Goal: Task Accomplishment & Management: Use online tool/utility

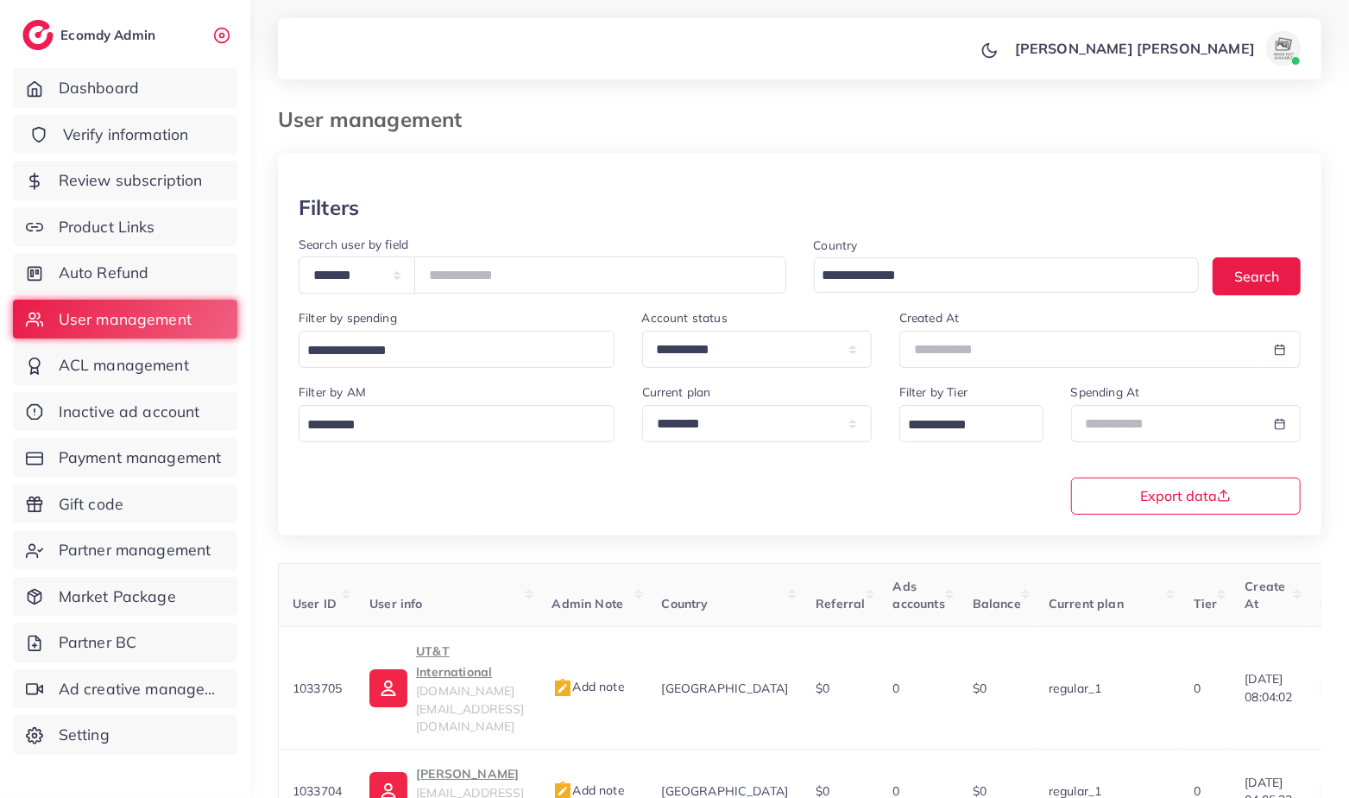
click at [136, 133] on span "Verify information" at bounding box center [126, 134] width 126 height 22
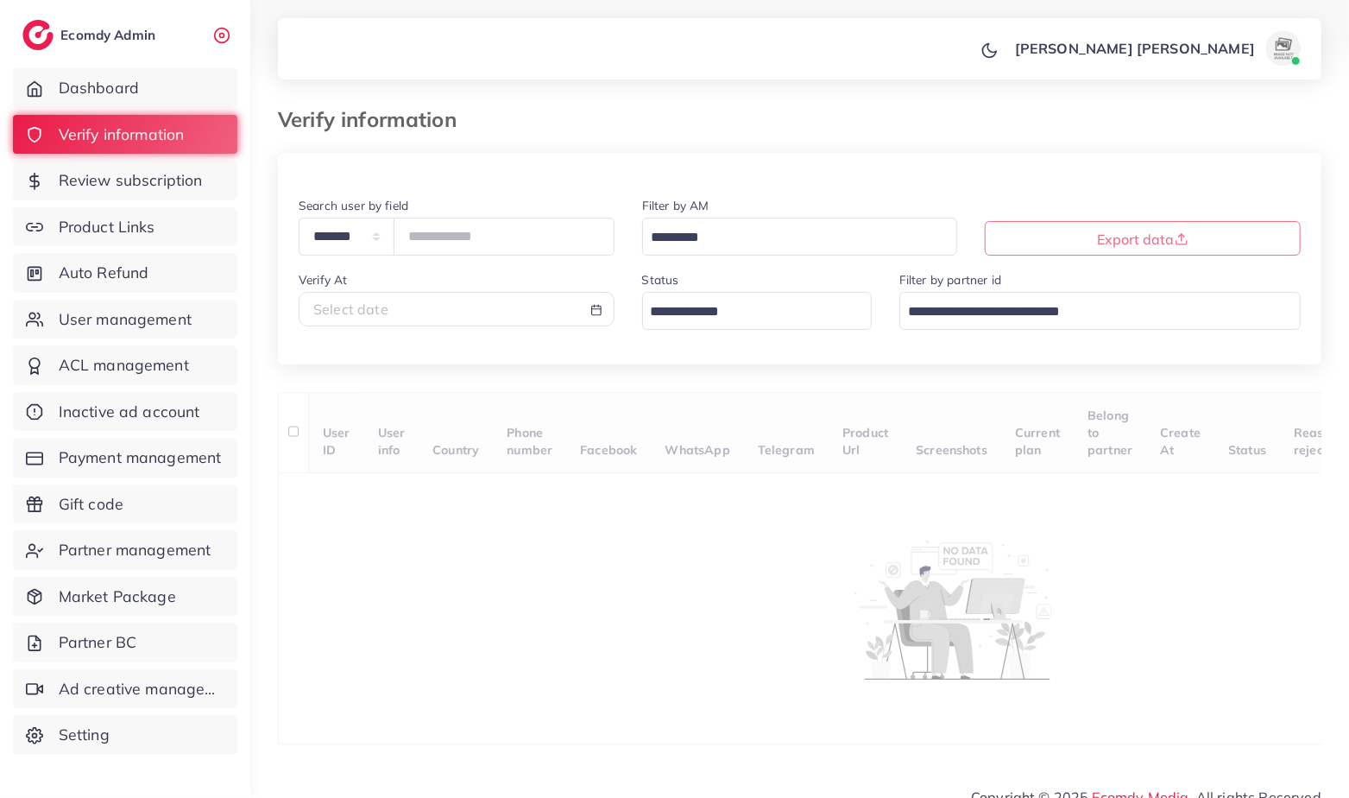
click at [672, 312] on input "Search for option" at bounding box center [747, 312] width 205 height 27
click at [677, 419] on div "**********" at bounding box center [800, 449] width 1044 height 592
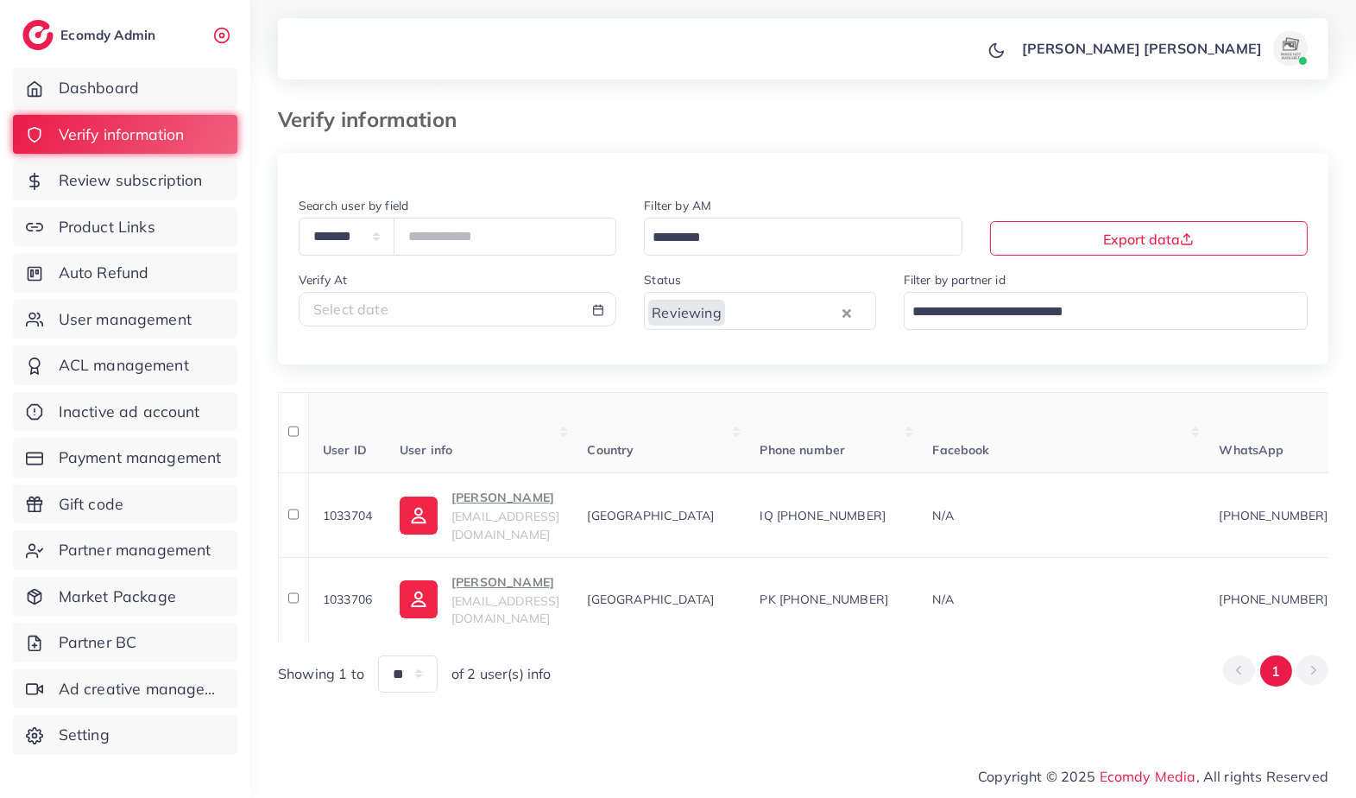
click at [478, 313] on div "Select date" at bounding box center [457, 310] width 288 height 20
select select "*"
select select "**"
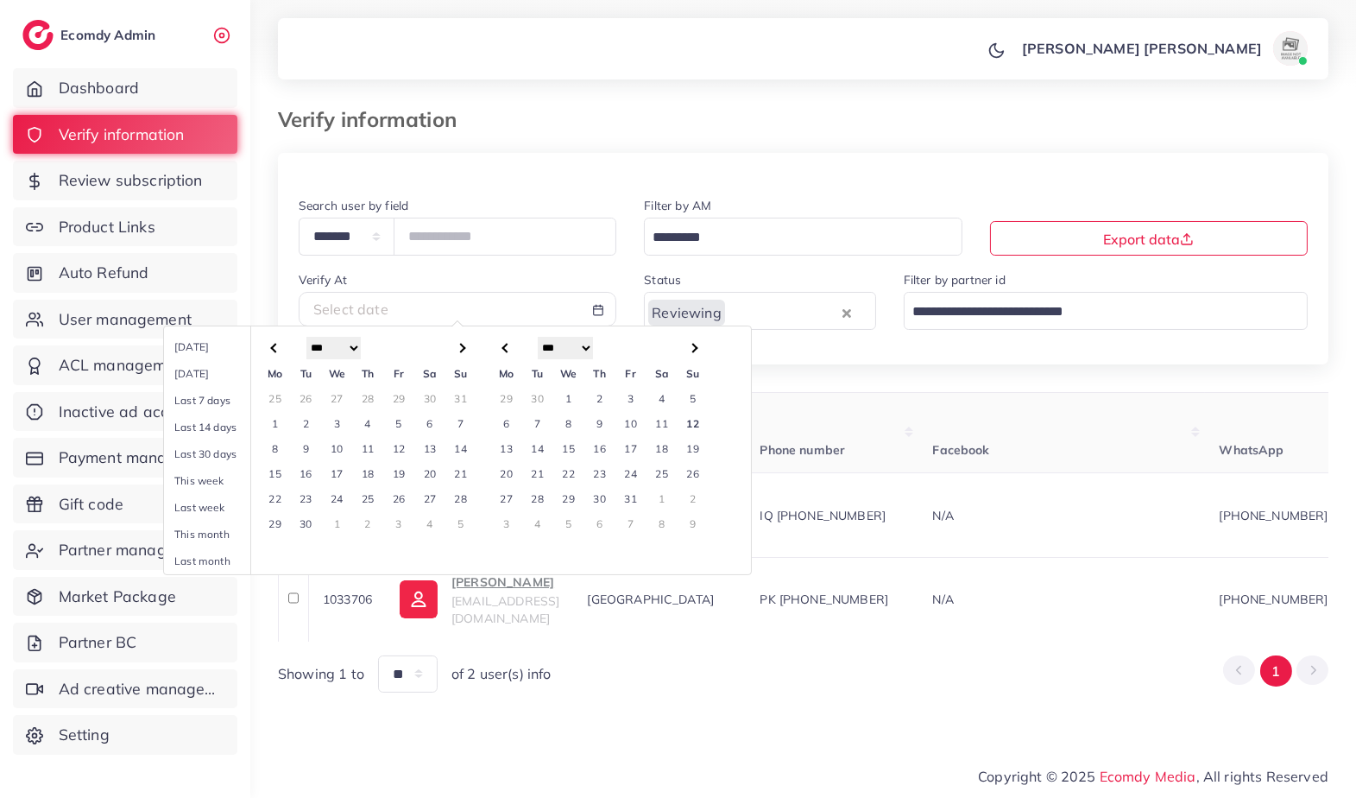
click at [569, 392] on td "1" at bounding box center [568, 398] width 31 height 25
click at [697, 419] on td "12" at bounding box center [693, 423] width 31 height 25
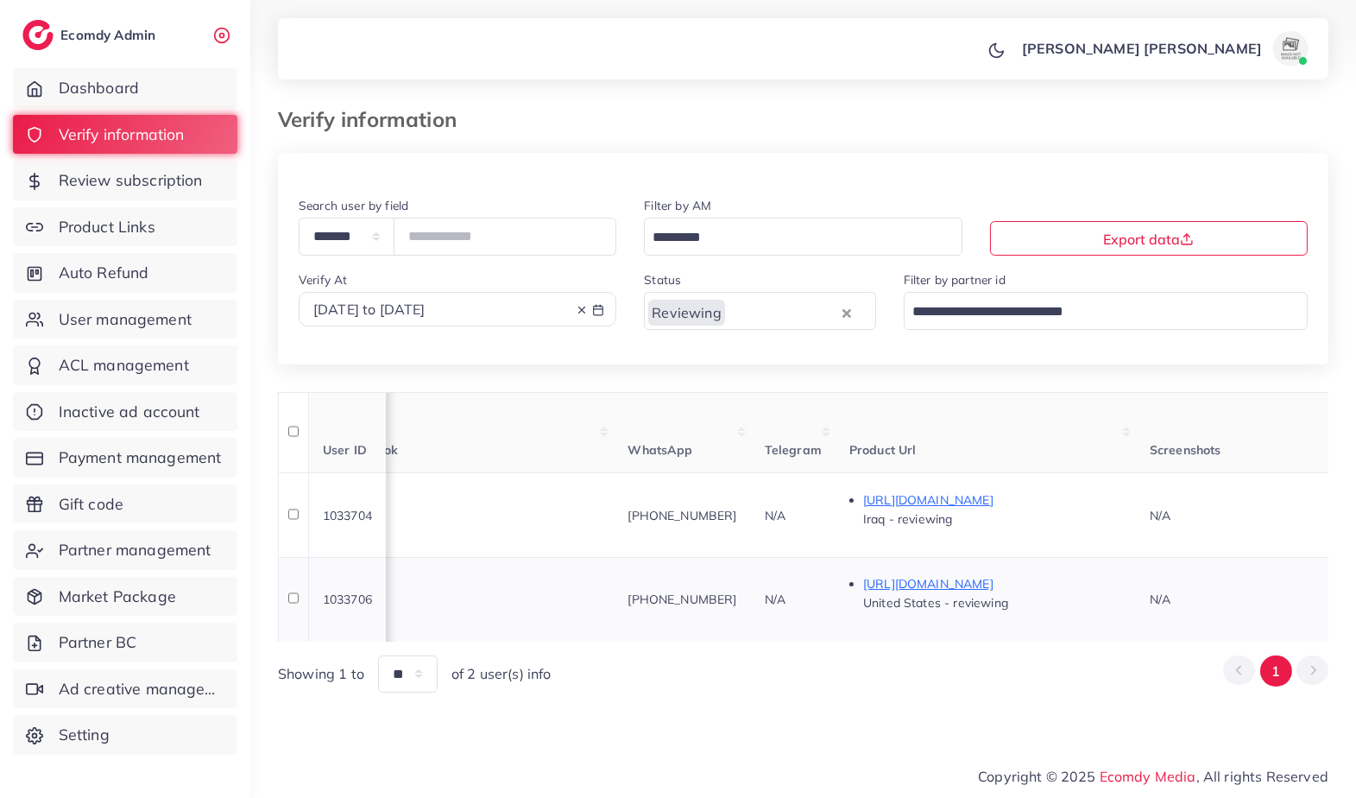
scroll to position [0, 594]
click at [1011, 497] on p "[URL][DOMAIN_NAME]" at bounding box center [990, 499] width 259 height 21
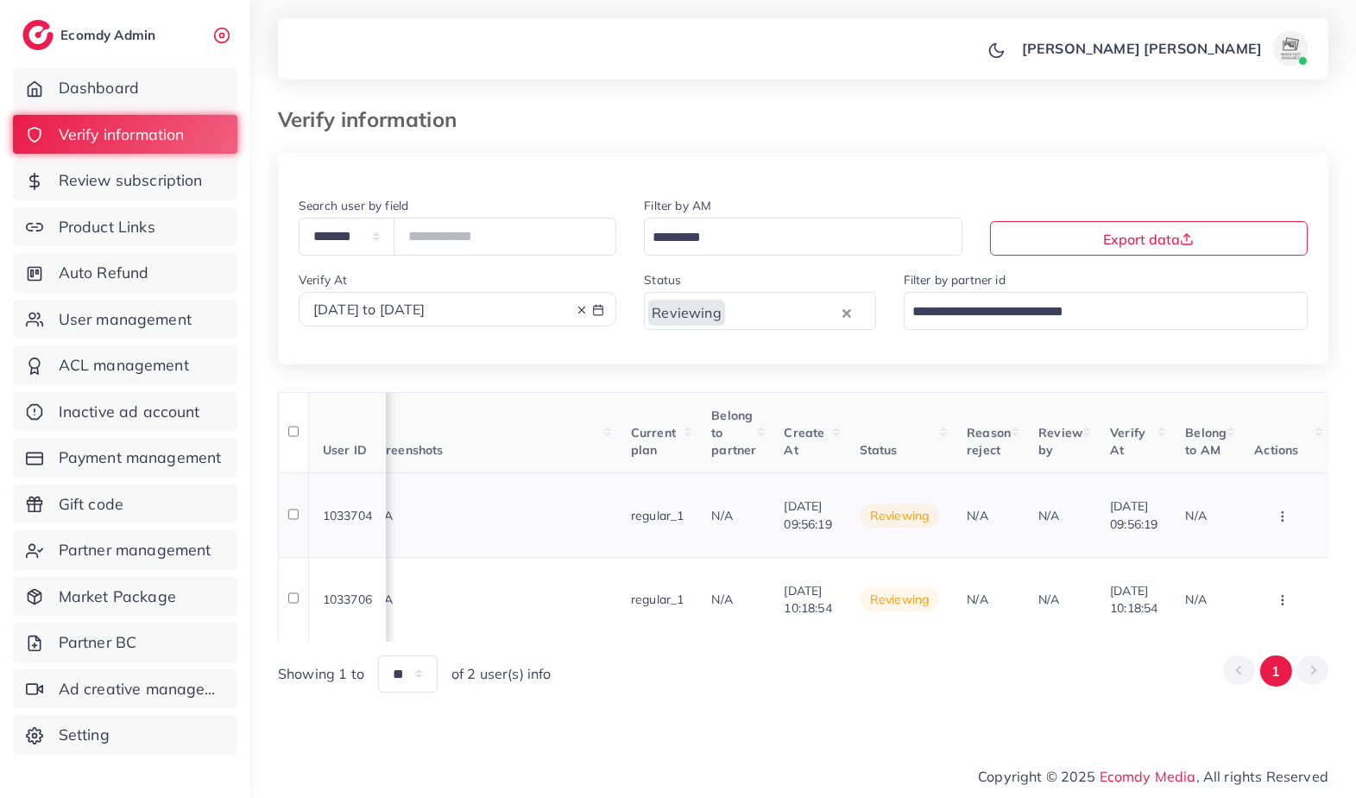
click at [1290, 512] on button "button" at bounding box center [1284, 514] width 60 height 39
click at [1277, 447] on link "Reject" at bounding box center [1254, 463] width 136 height 38
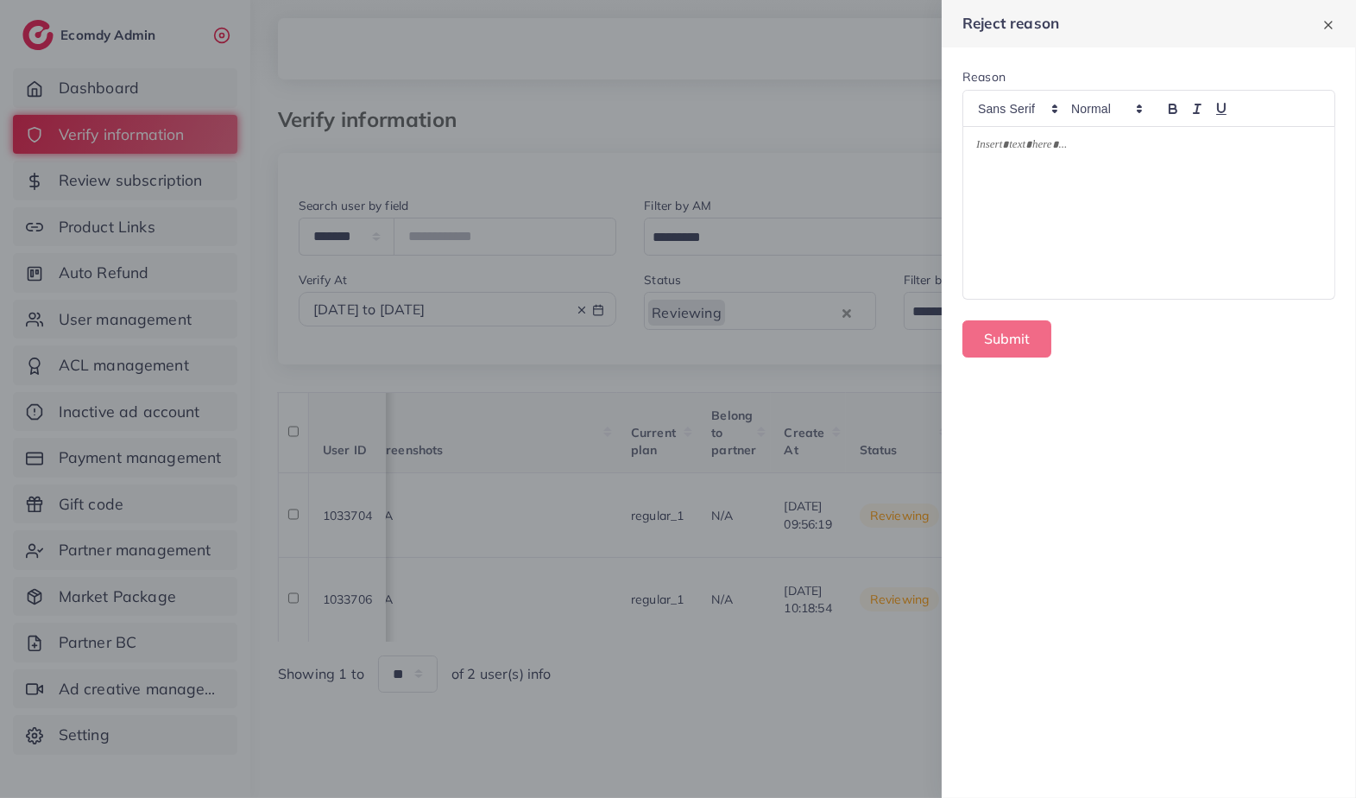
click at [1123, 177] on div at bounding box center [1148, 213] width 371 height 172
click at [1037, 143] on p "**********" at bounding box center [1149, 147] width 346 height 21
click at [1118, 146] on p "**********" at bounding box center [1149, 147] width 346 height 21
drag, startPoint x: 1028, startPoint y: 148, endPoint x: 1190, endPoint y: 149, distance: 162.3
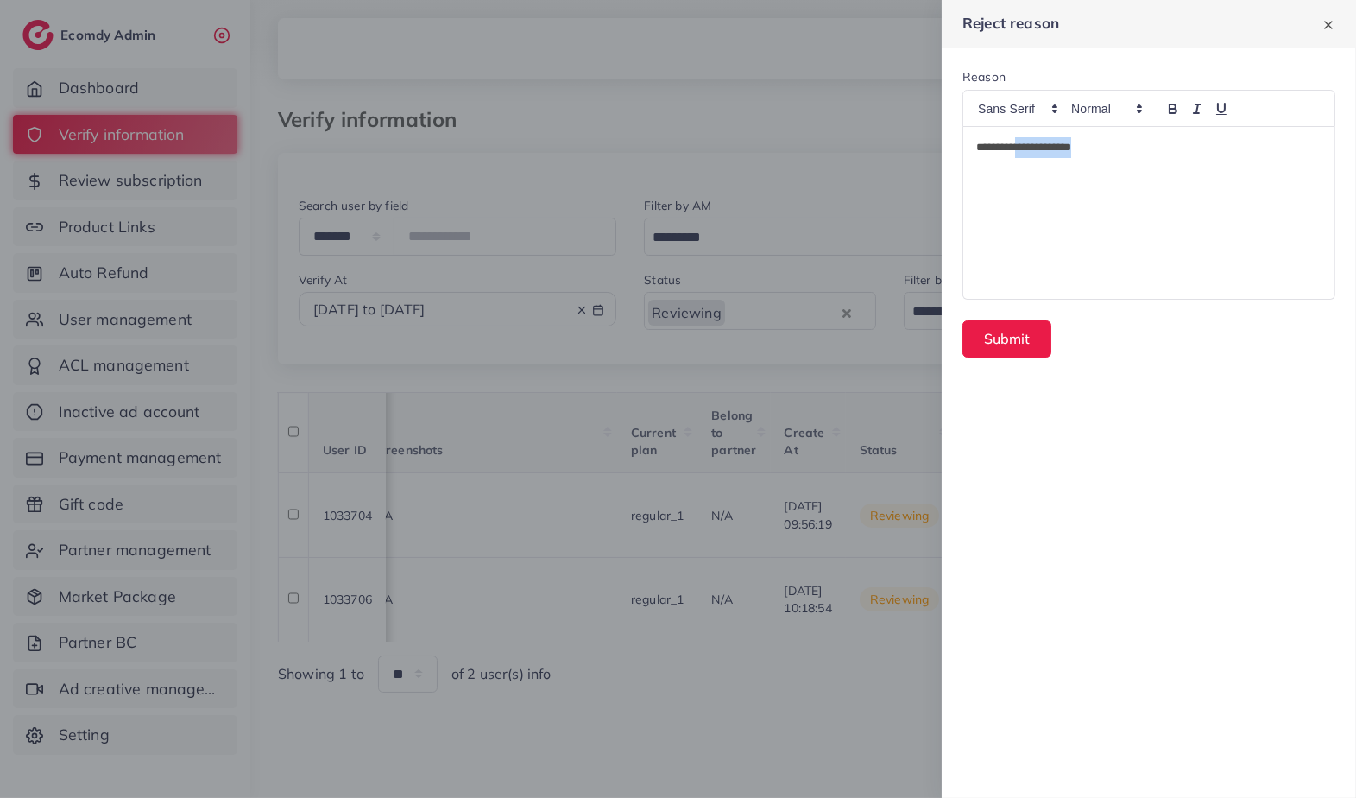
click at [1189, 151] on p "**********" at bounding box center [1149, 147] width 346 height 21
click at [485, 119] on div at bounding box center [678, 399] width 1356 height 798
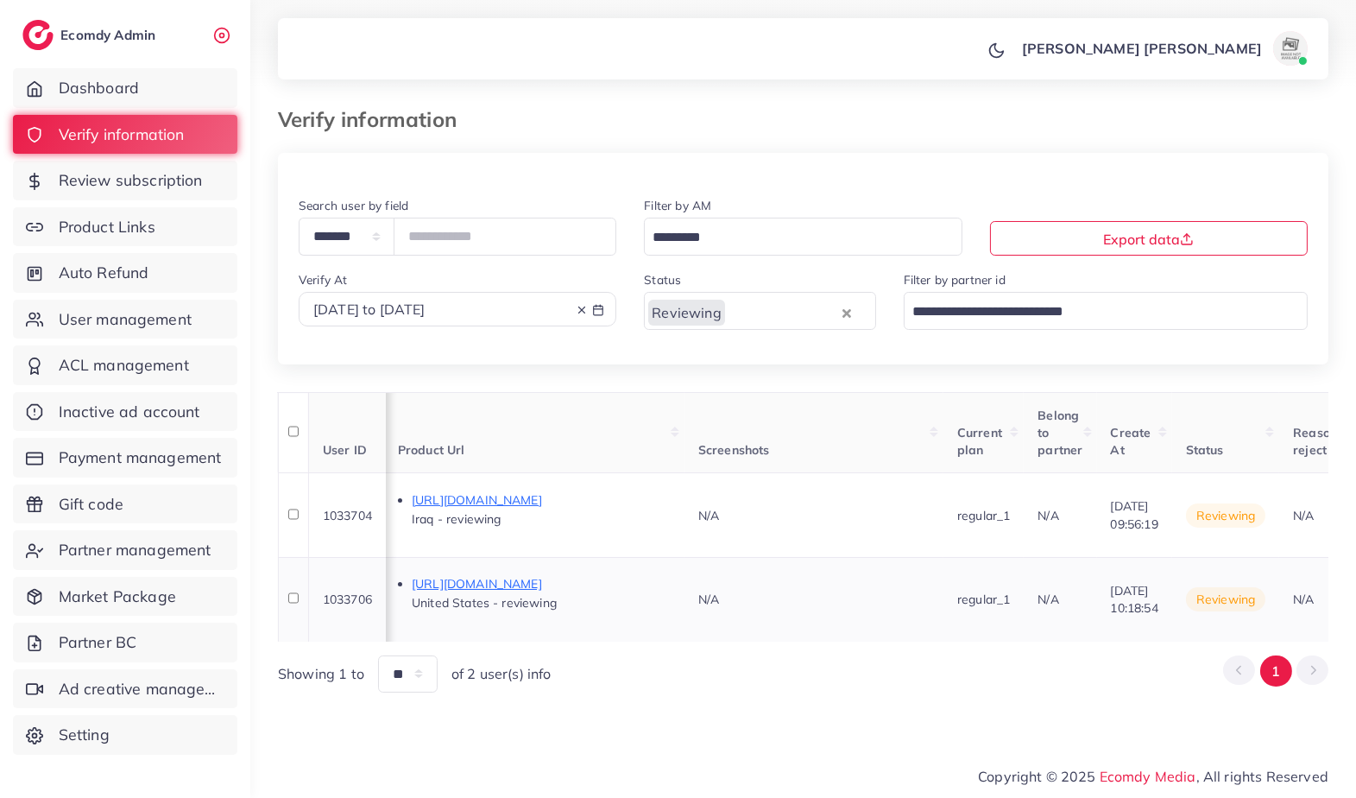
scroll to position [0, 899]
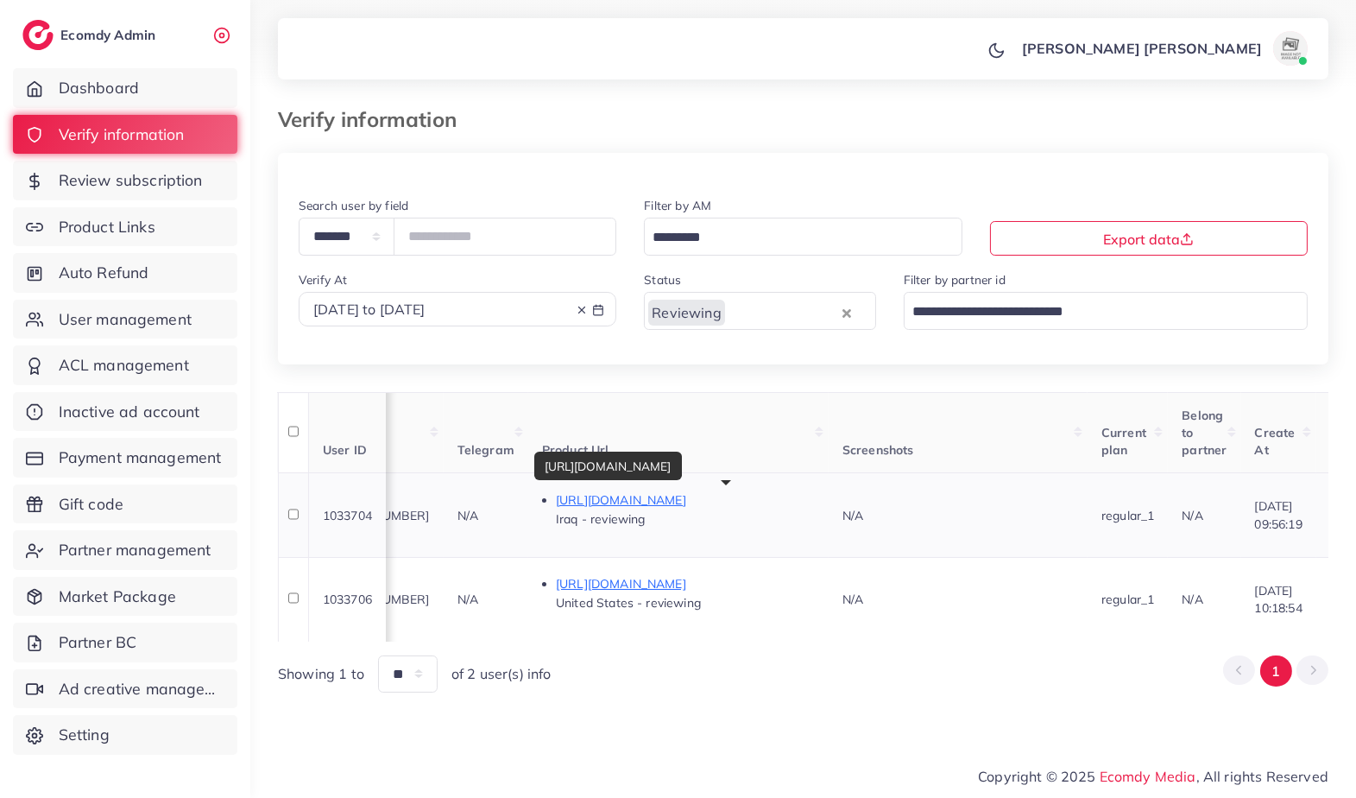
click at [679, 497] on p "[URL][DOMAIN_NAME]" at bounding box center [685, 499] width 259 height 21
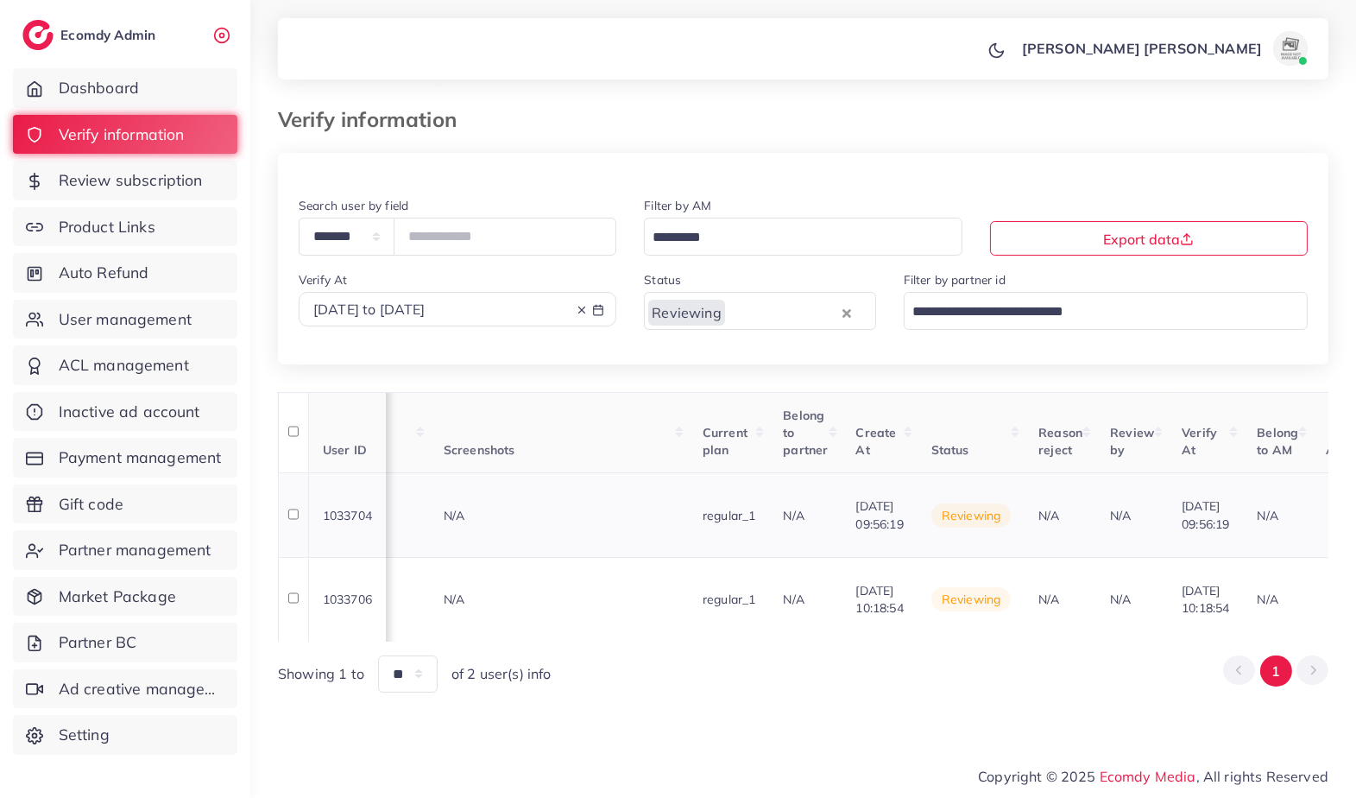
scroll to position [0, 1450]
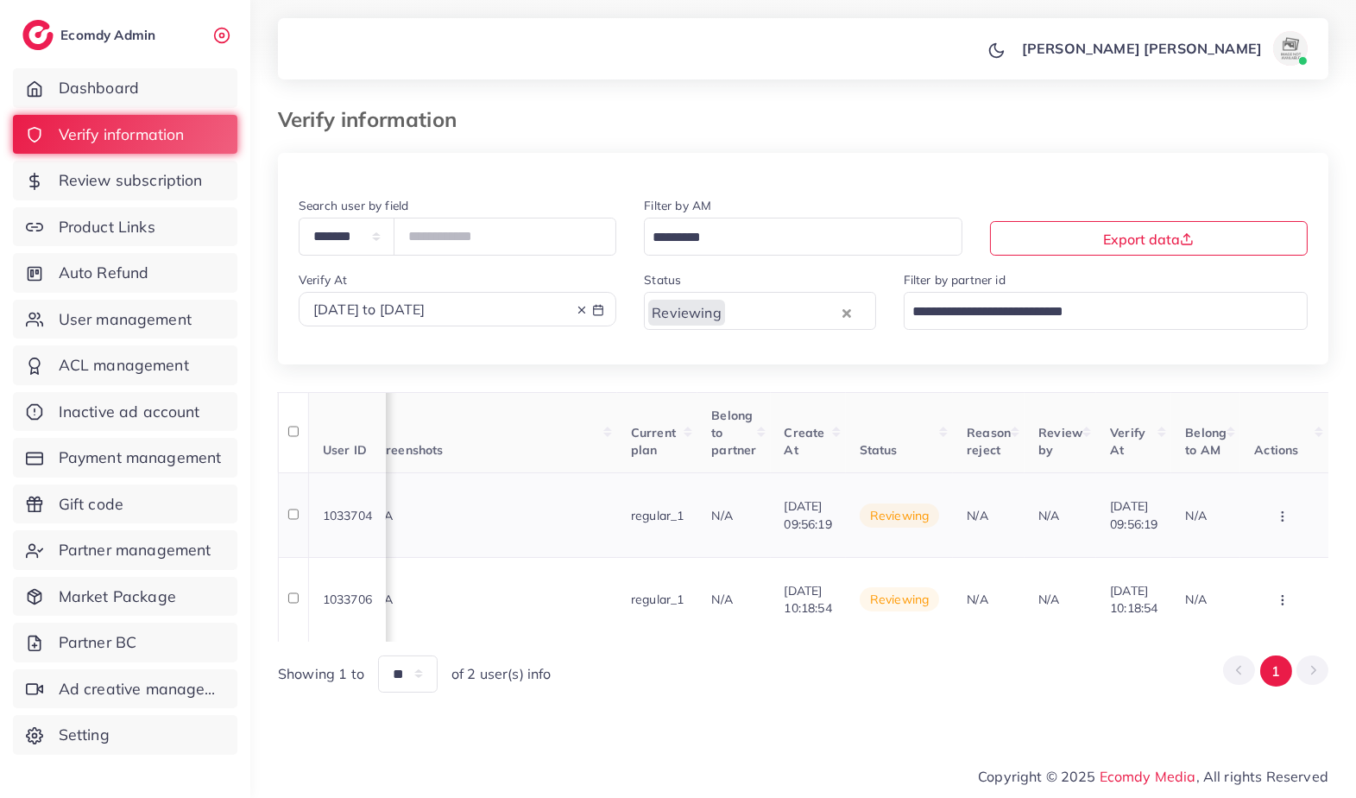
click at [1283, 520] on button "button" at bounding box center [1284, 514] width 60 height 39
click at [1230, 449] on link "Reject" at bounding box center [1254, 463] width 136 height 38
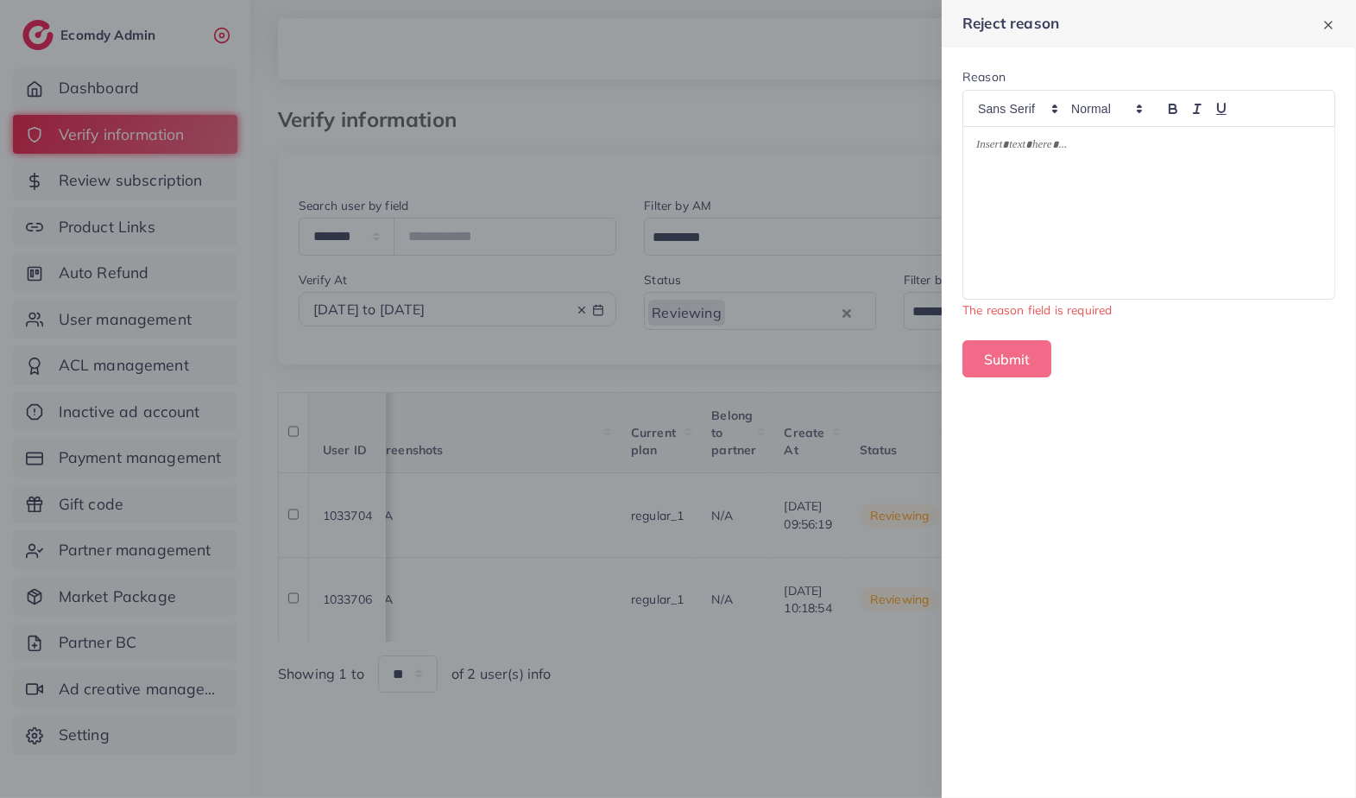
click at [1195, 182] on div at bounding box center [1148, 213] width 371 height 172
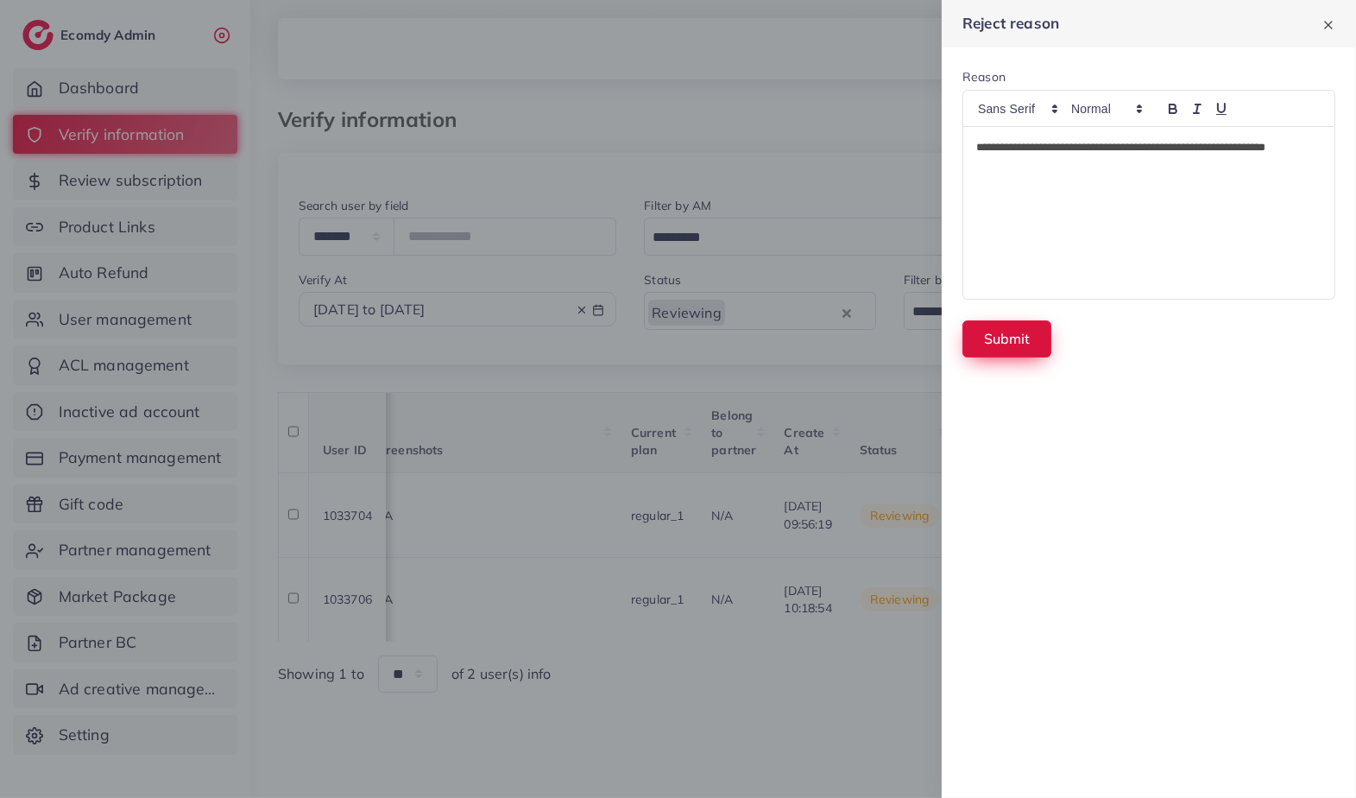
click at [1008, 344] on button "Submit" at bounding box center [1006, 338] width 89 height 37
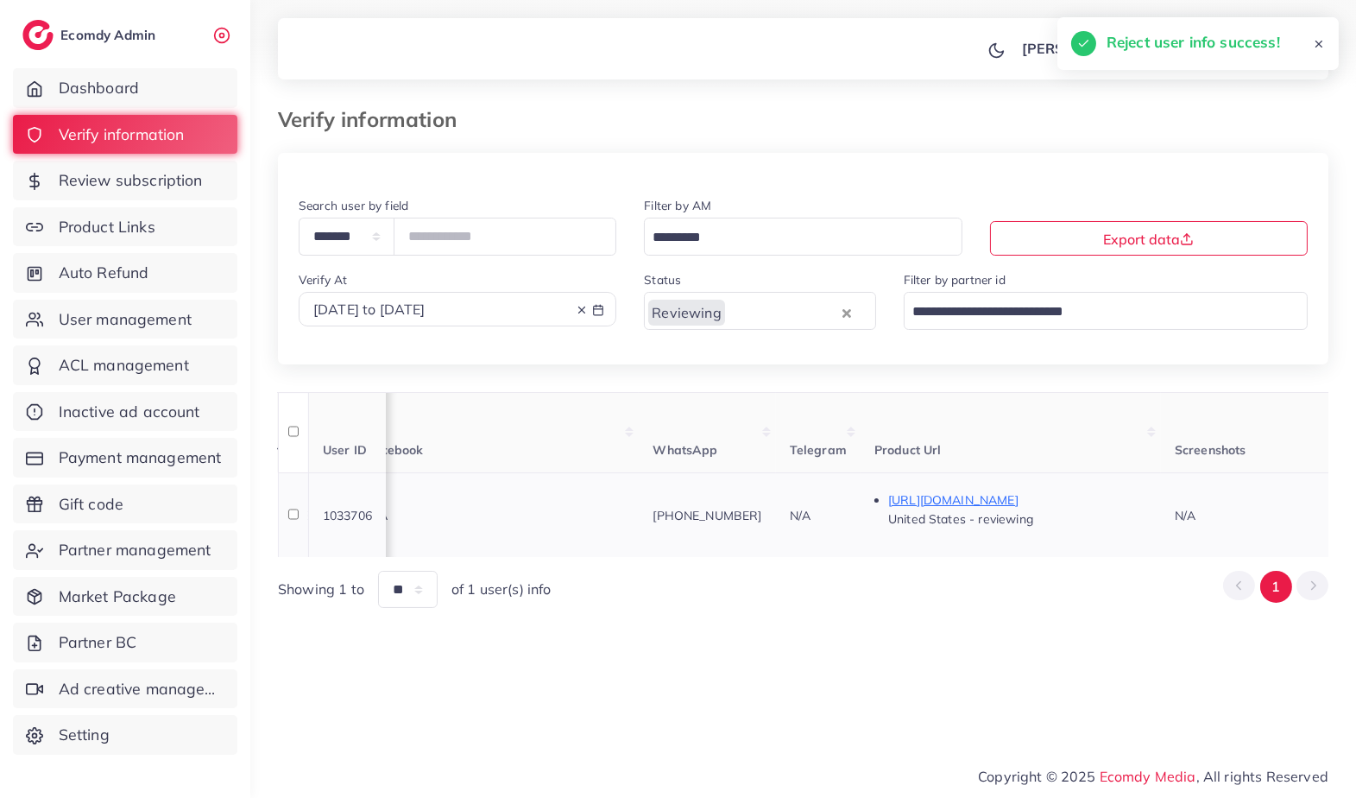
scroll to position [0, 692]
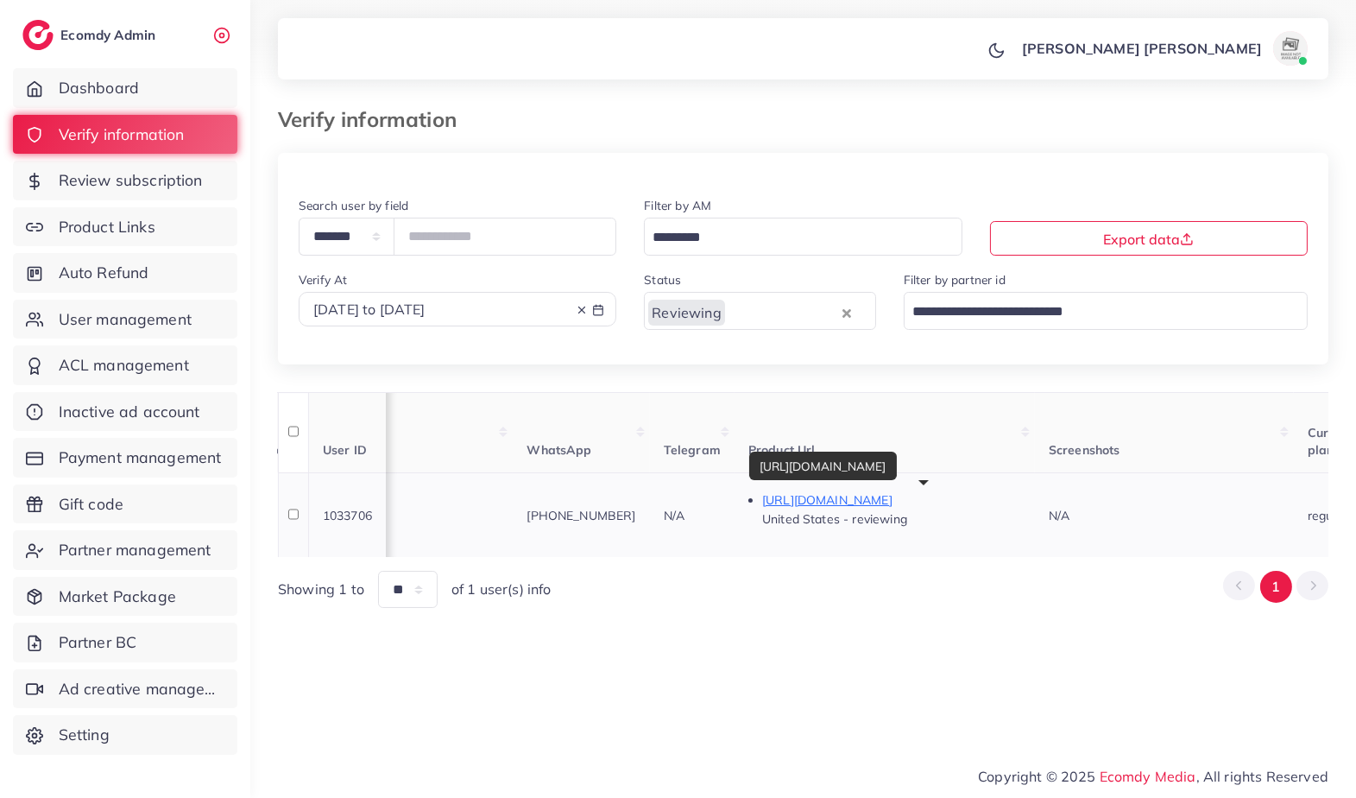
click at [919, 501] on p "[URL][DOMAIN_NAME]" at bounding box center [891, 499] width 259 height 21
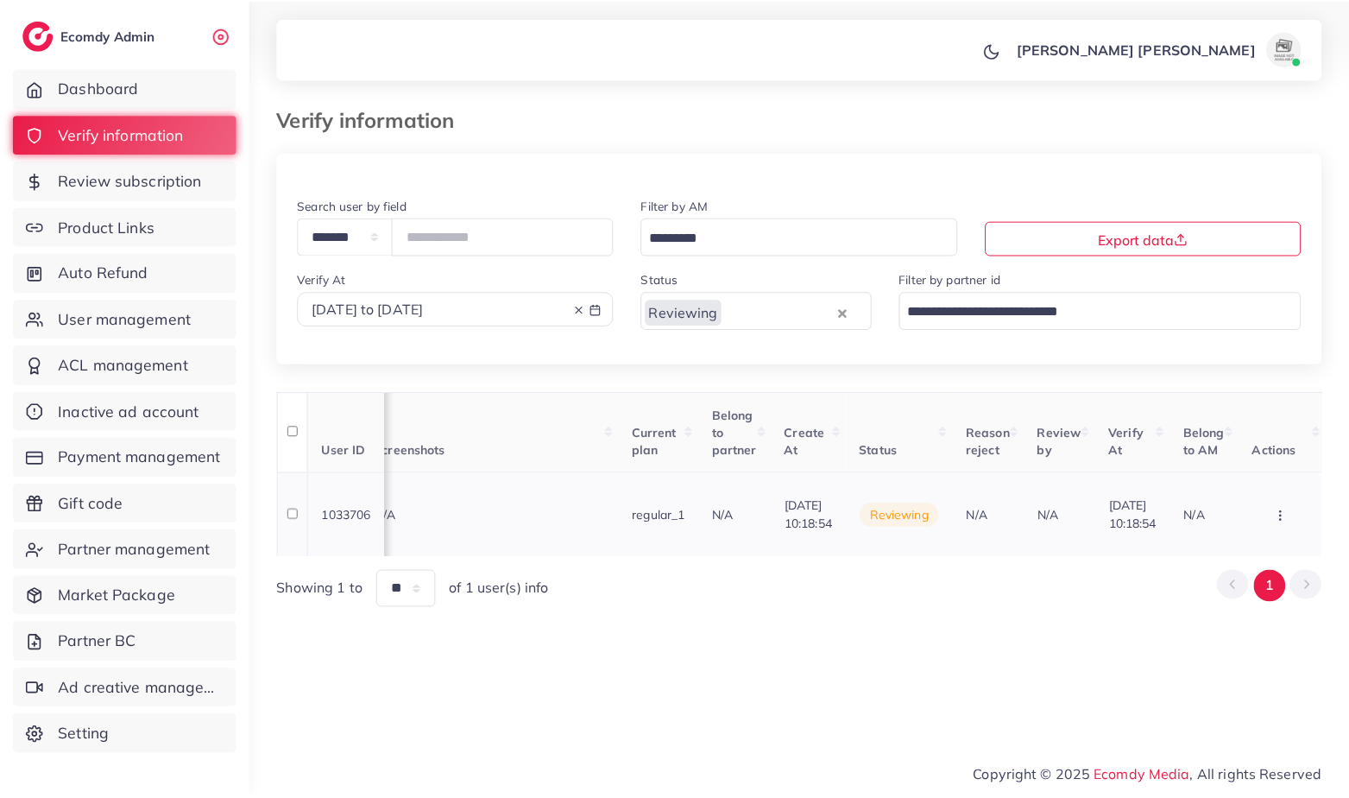
scroll to position [0, 1442]
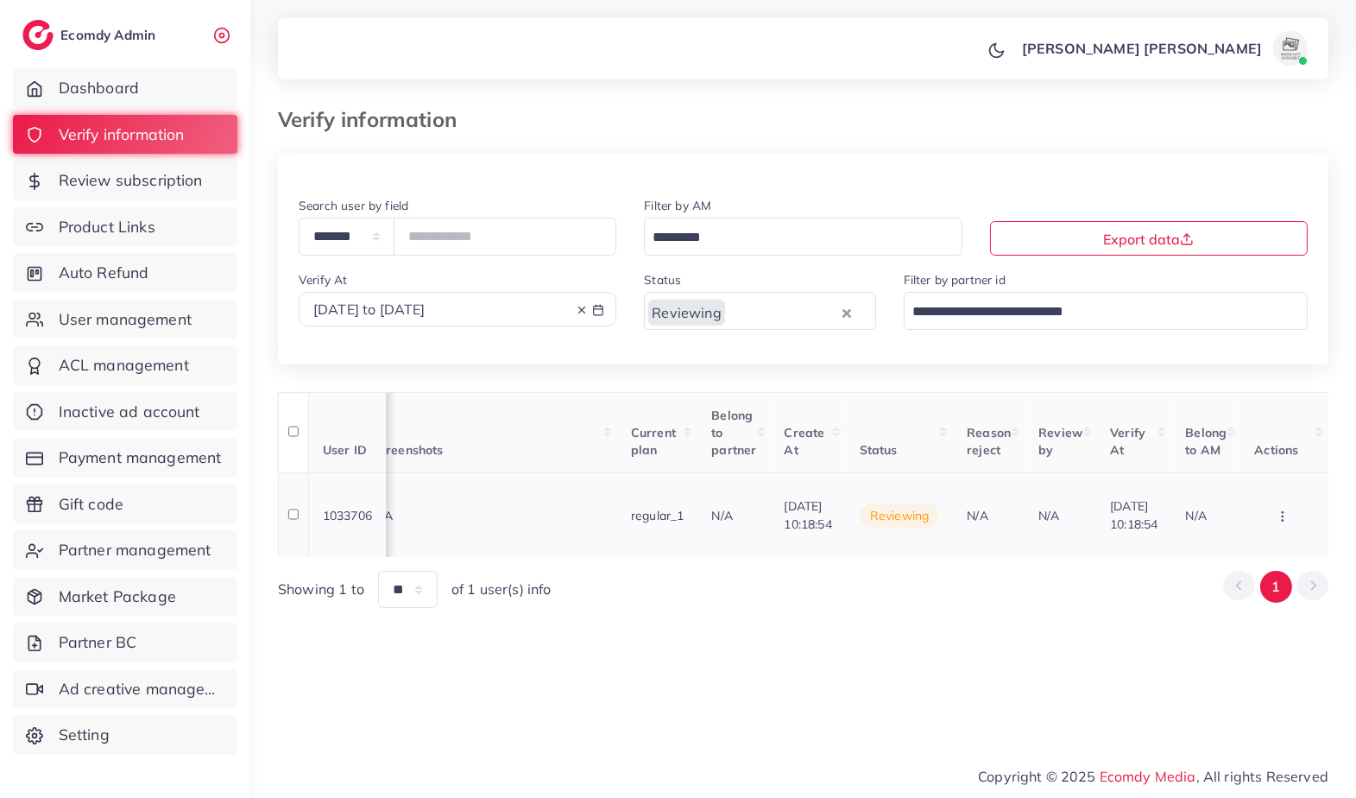
click at [1284, 517] on icon "button" at bounding box center [1283, 516] width 14 height 14
click at [1239, 457] on span "Reject" at bounding box center [1224, 461] width 41 height 17
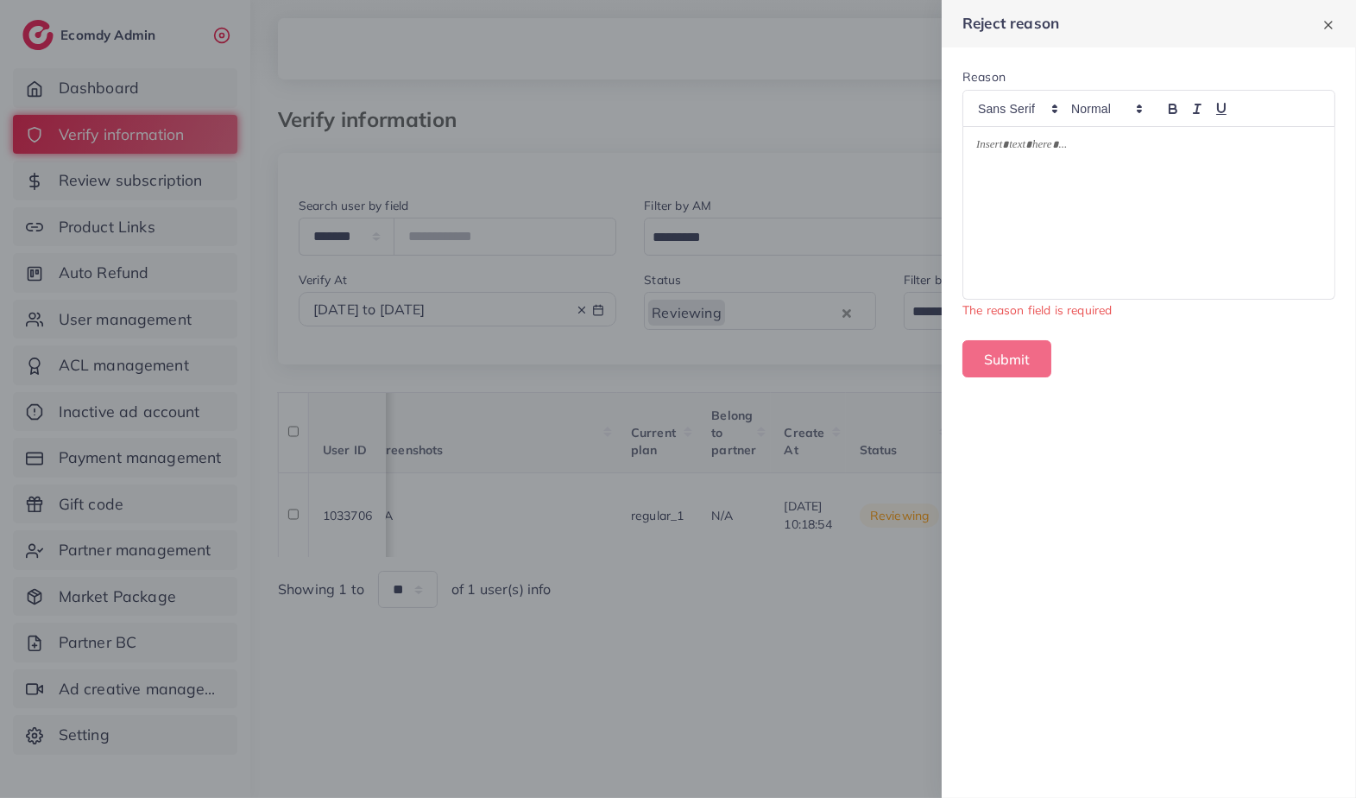
click at [1135, 155] on p at bounding box center [1148, 147] width 345 height 21
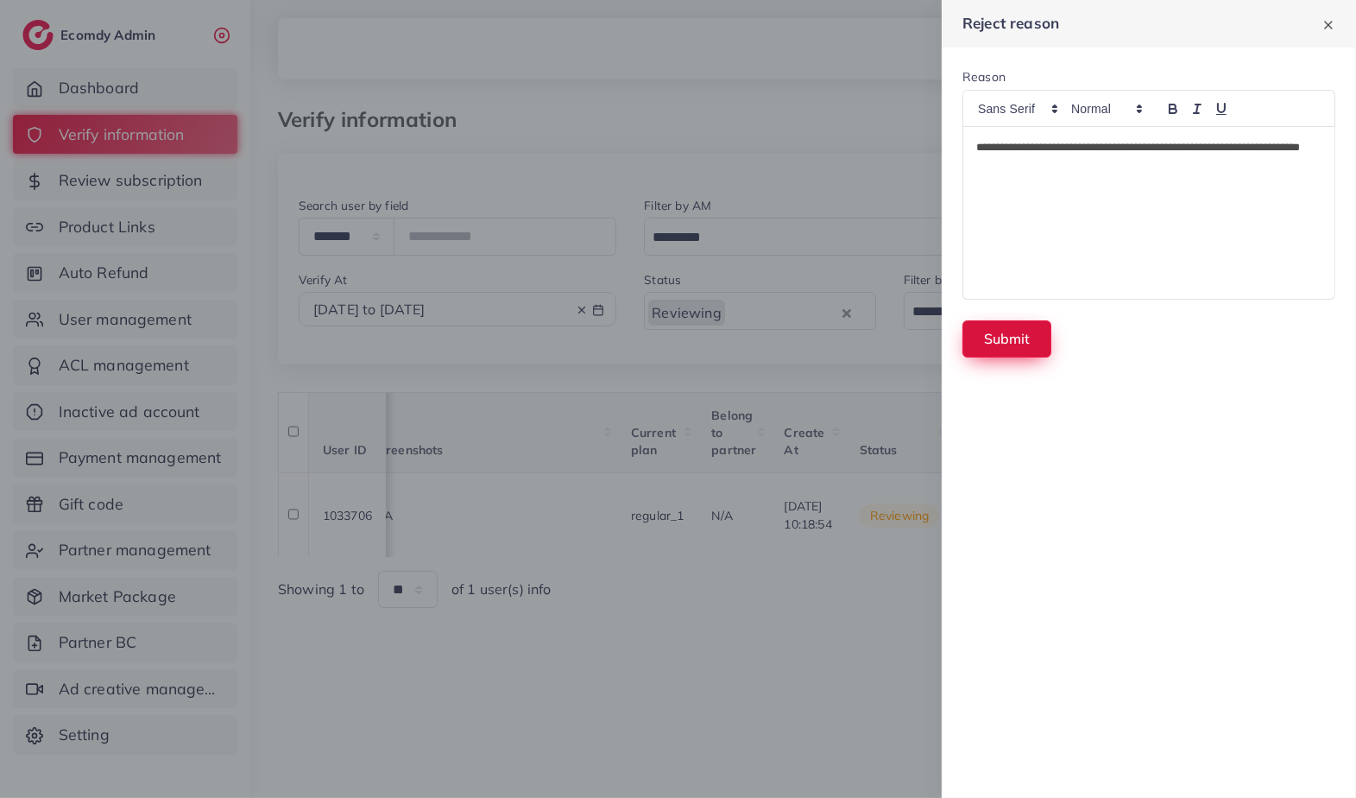
click at [1014, 324] on button "Submit" at bounding box center [1006, 338] width 89 height 37
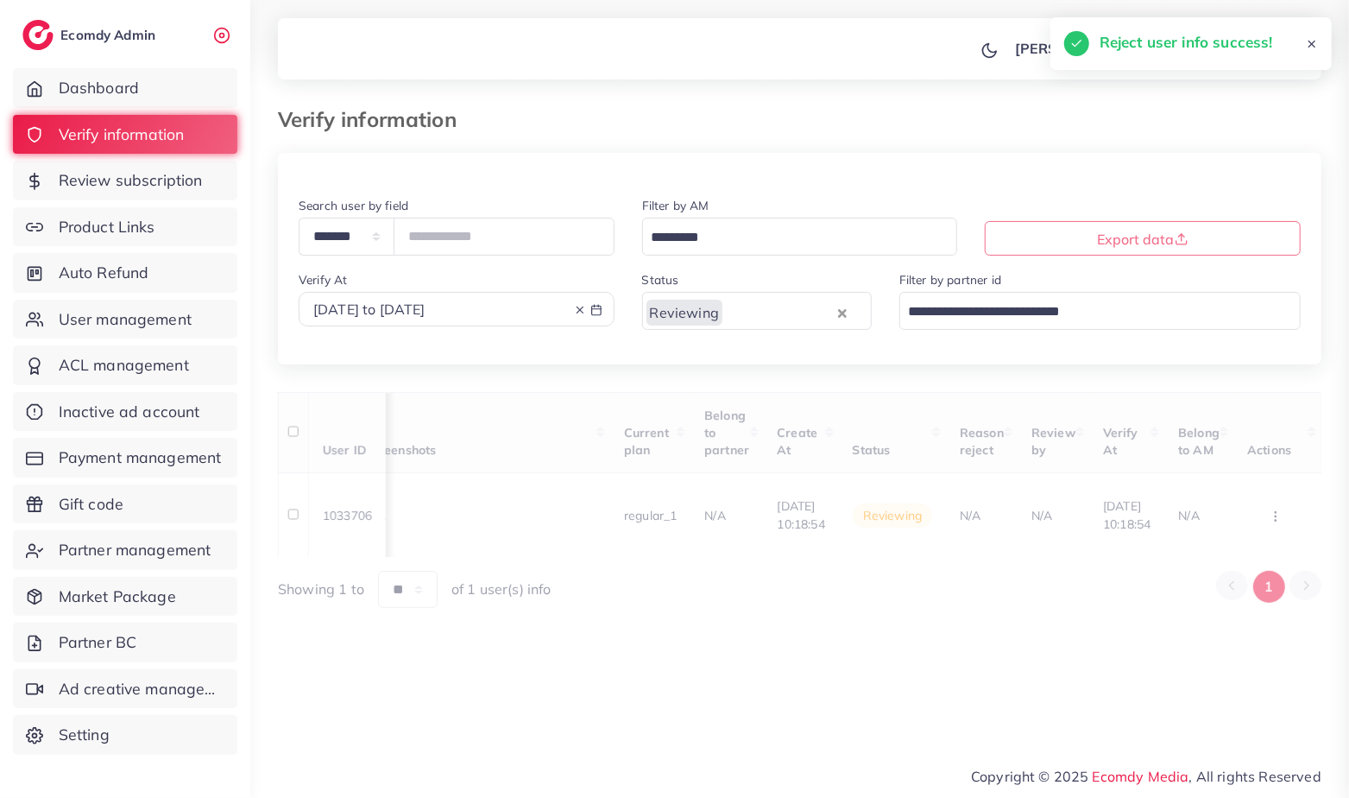
scroll to position [0, 287]
